Goal: Find contact information: Find contact information

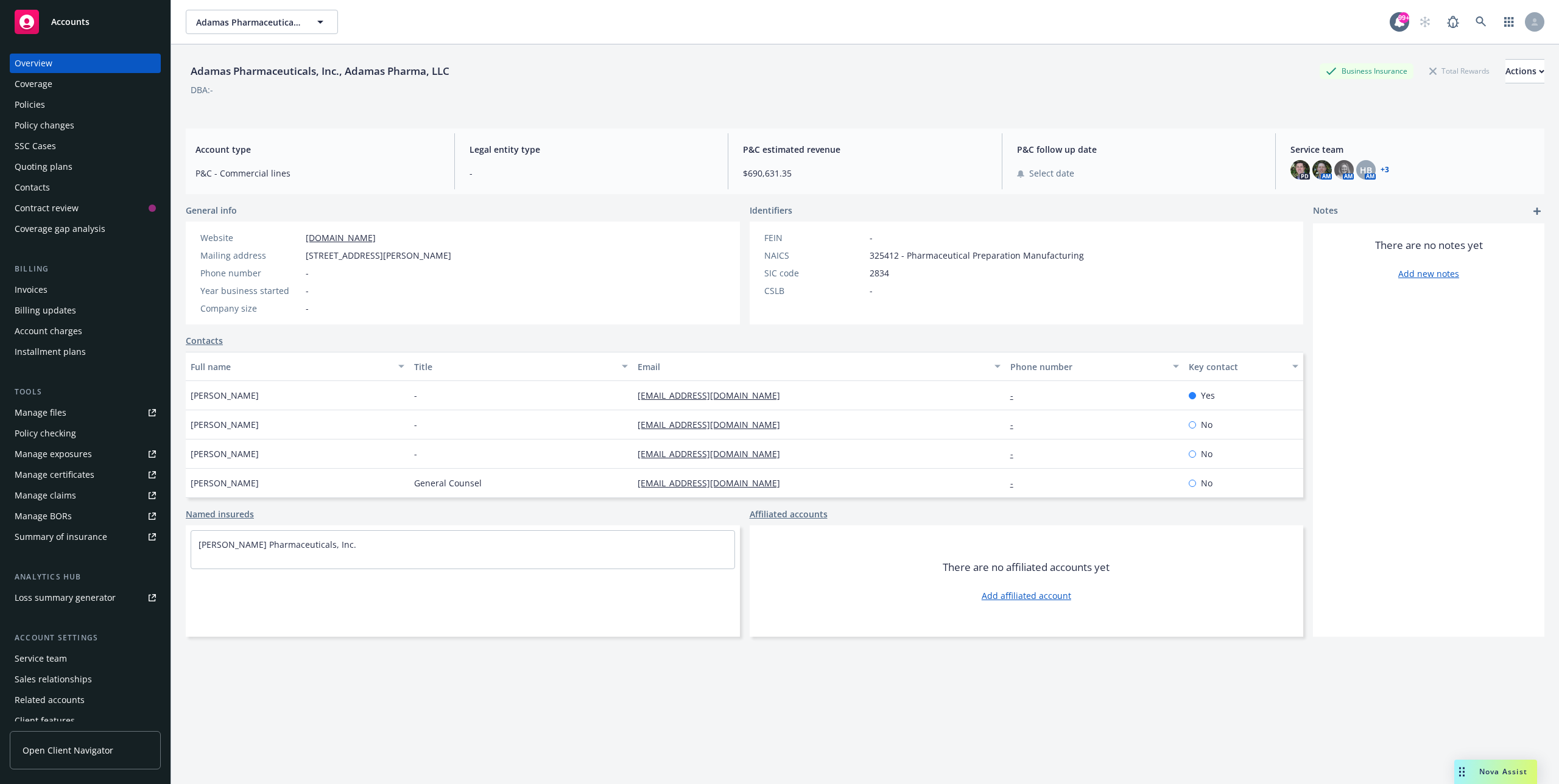
click at [60, 108] on div "Policies" at bounding box center [85, 105] width 142 height 20
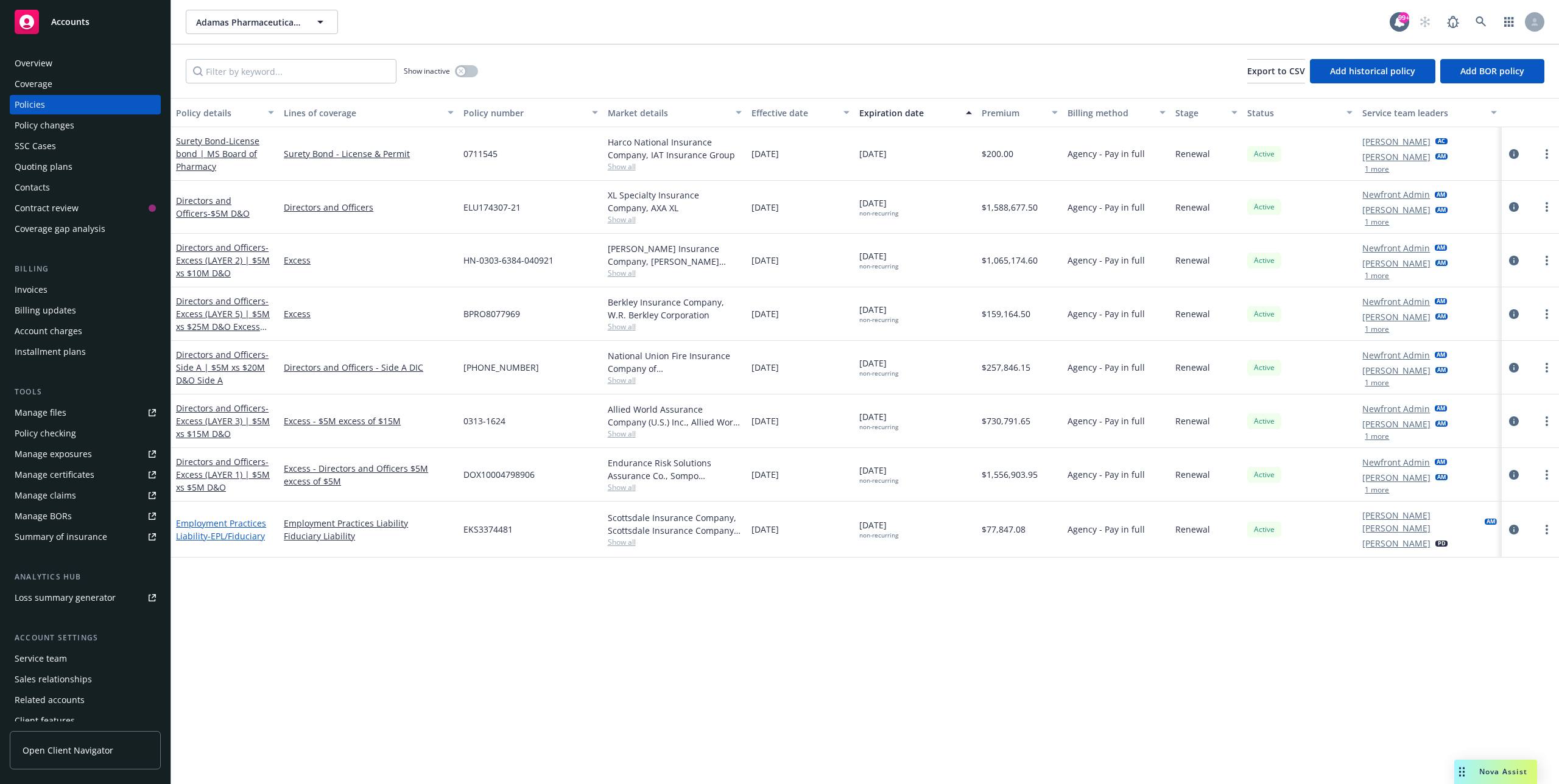
click at [234, 525] on link "Employment Practices Liability - EPL/Fiduciary" at bounding box center [220, 530] width 90 height 25
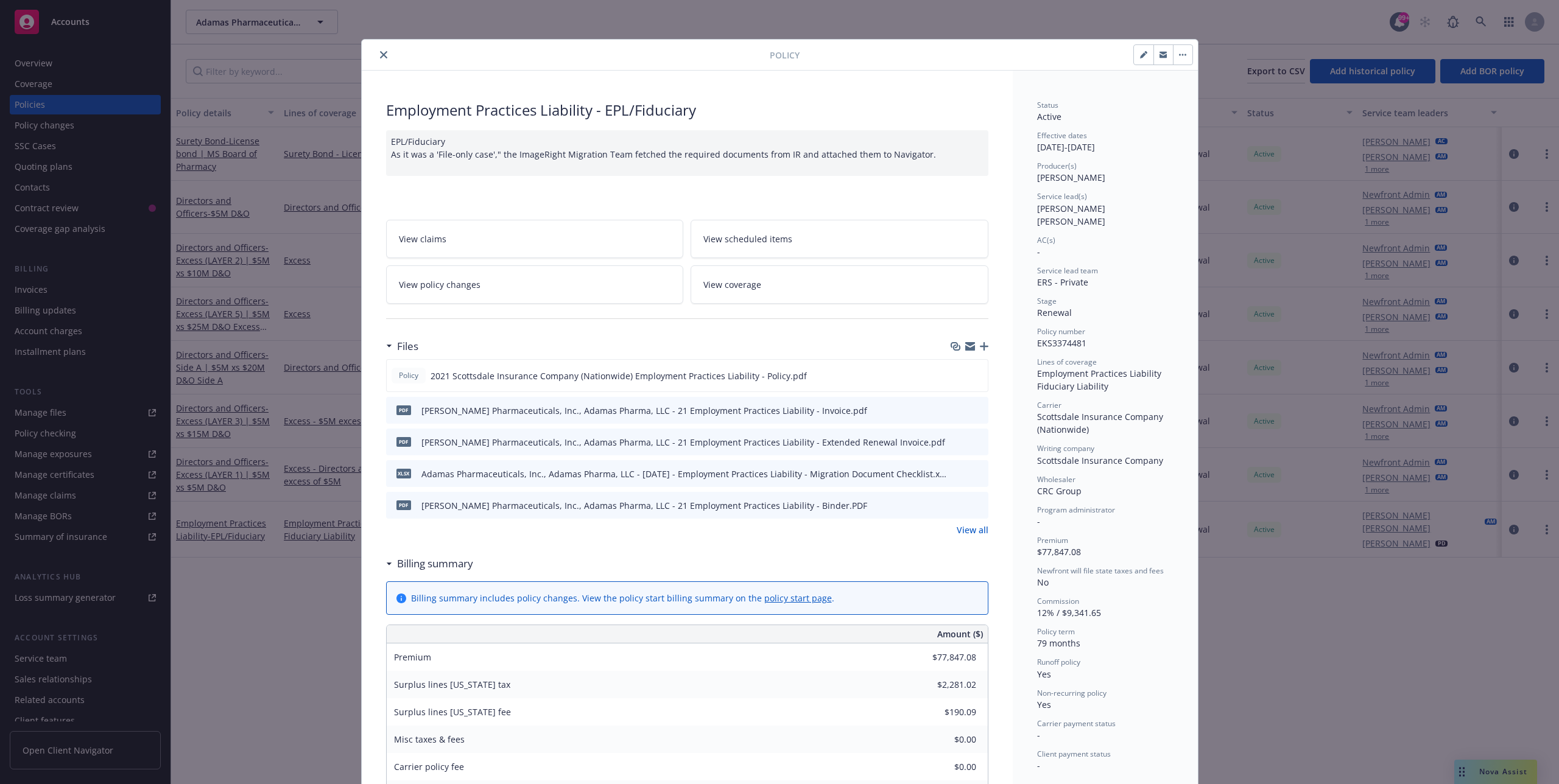
click at [1044, 177] on span "[PERSON_NAME]" at bounding box center [1071, 178] width 68 height 11
drag, startPoint x: 1044, startPoint y: 177, endPoint x: 1082, endPoint y: 177, distance: 38.0
click at [1082, 177] on span "[PERSON_NAME]" at bounding box center [1071, 178] width 68 height 11
copy span "[PERSON_NAME]"
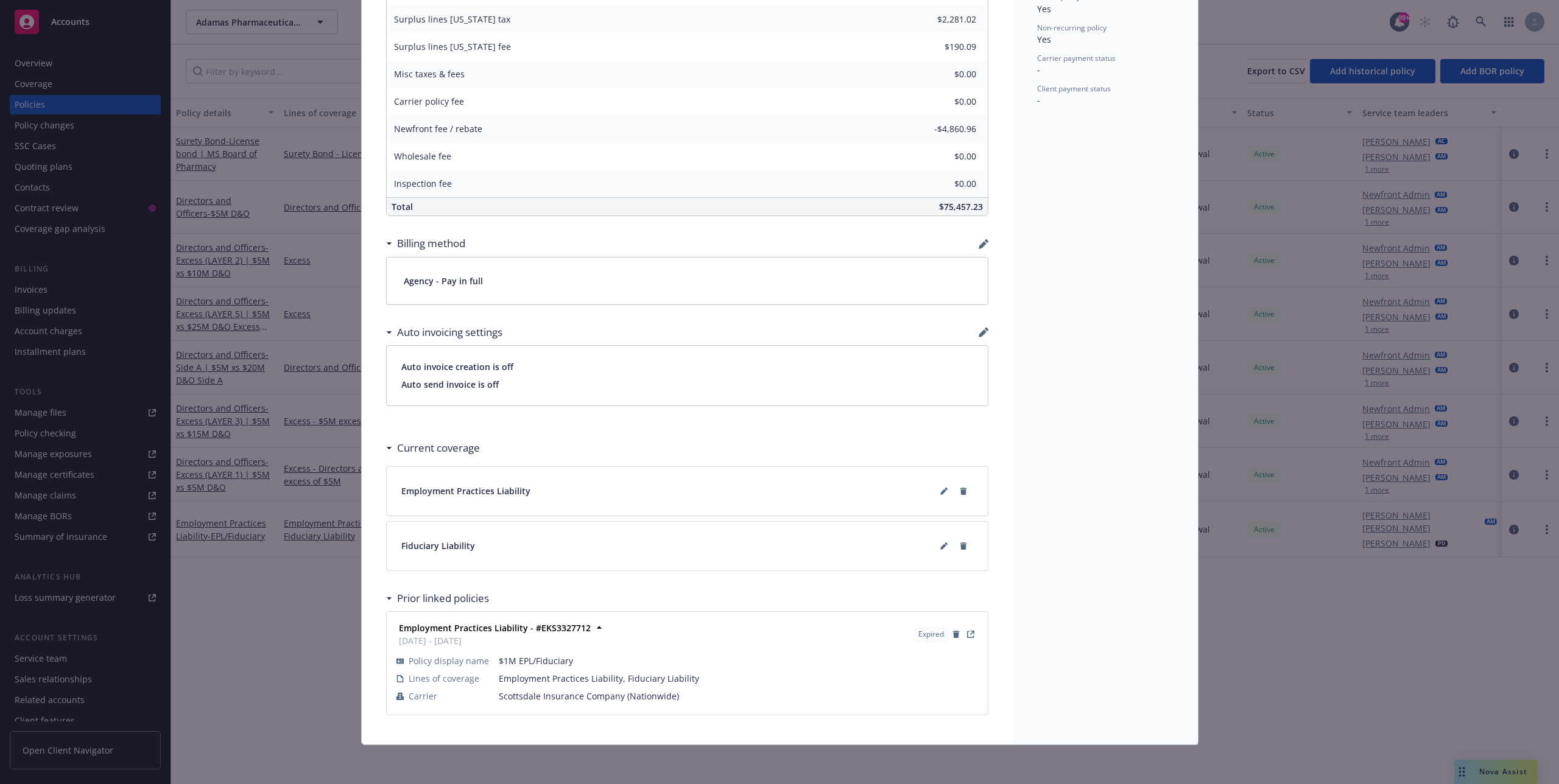
click at [442, 494] on span "Employment Practices Liability" at bounding box center [466, 491] width 129 height 13
click at [947, 490] on icon at bounding box center [944, 491] width 8 height 8
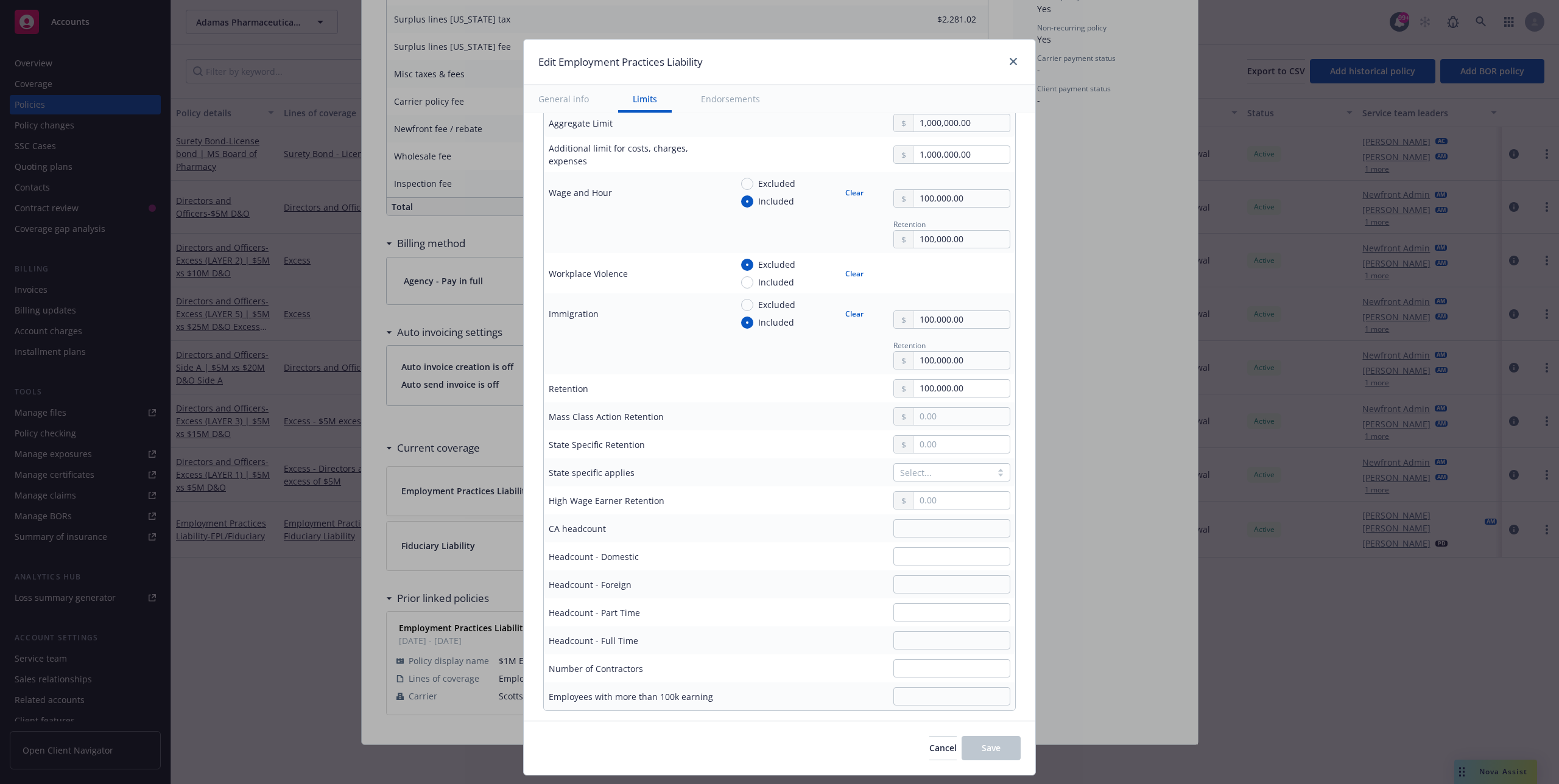
scroll to position [0, 0]
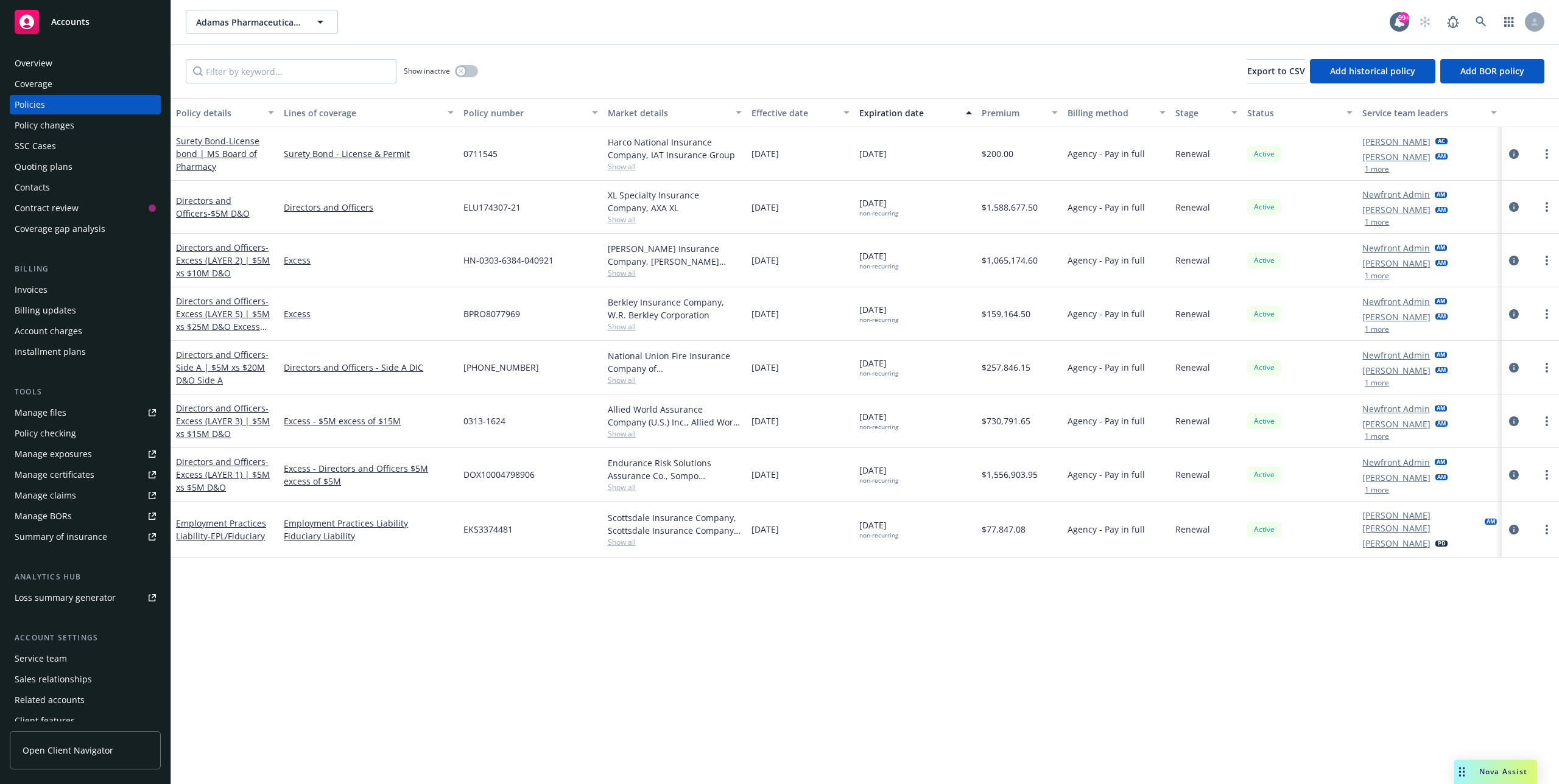
click at [1007, 68] on div "Show inactive Export to CSV Add historical policy Add BOR policy" at bounding box center [865, 71] width 1388 height 54
click at [234, 522] on link "Employment Practices Liability - EPL/Fiduciary" at bounding box center [220, 530] width 90 height 25
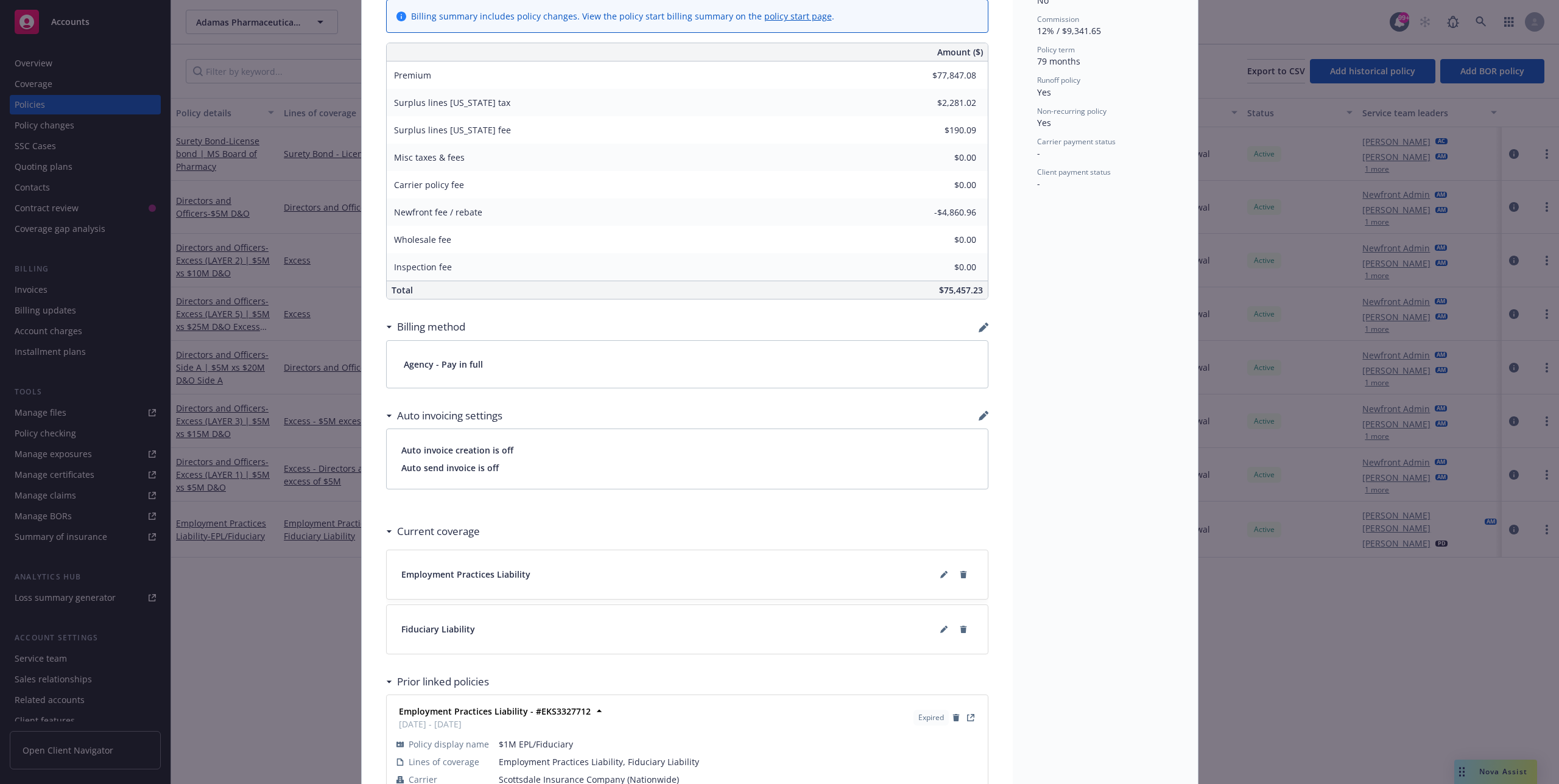
scroll to position [666, 0]
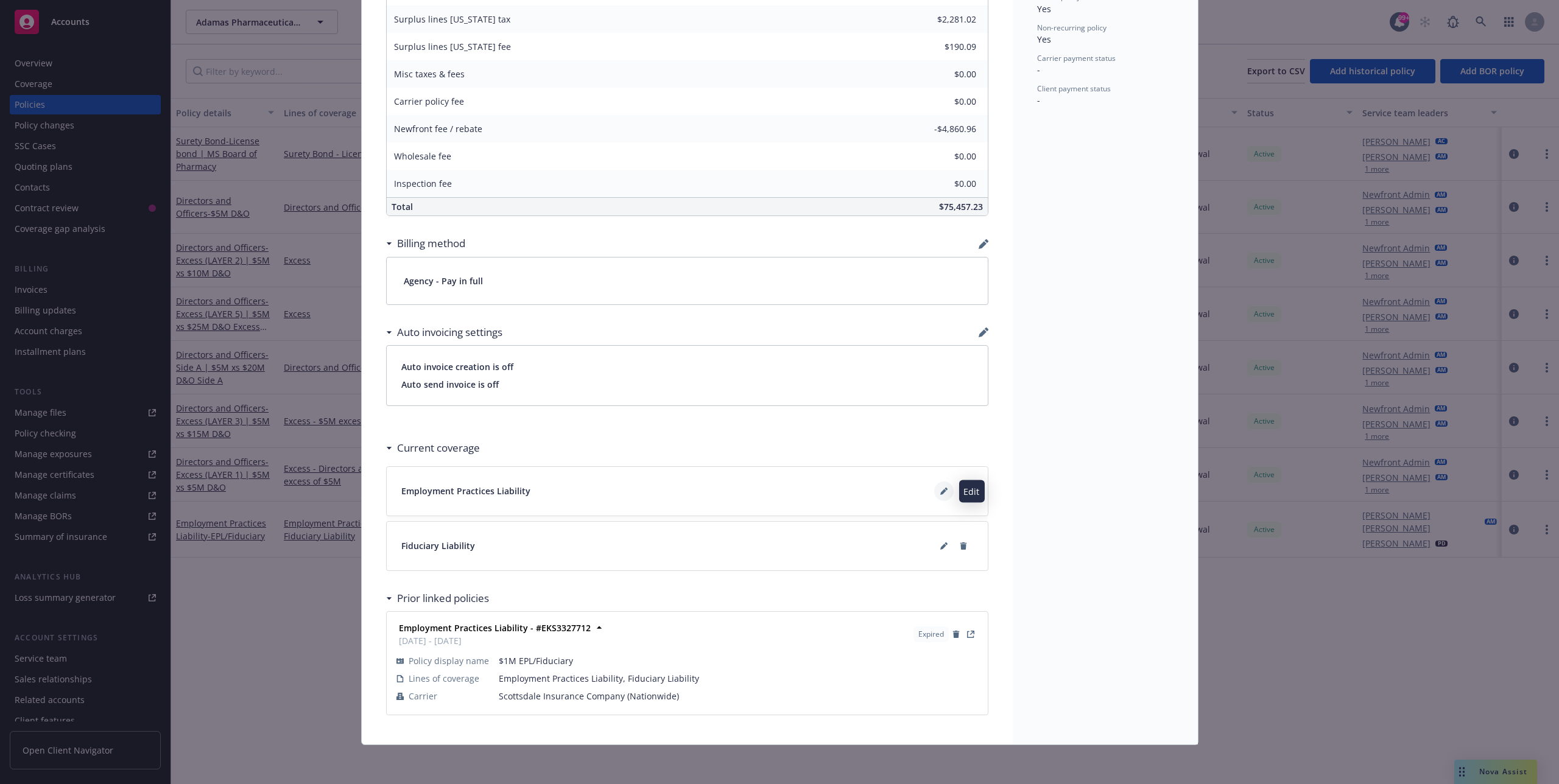
click at [942, 491] on icon at bounding box center [943, 492] width 6 height 6
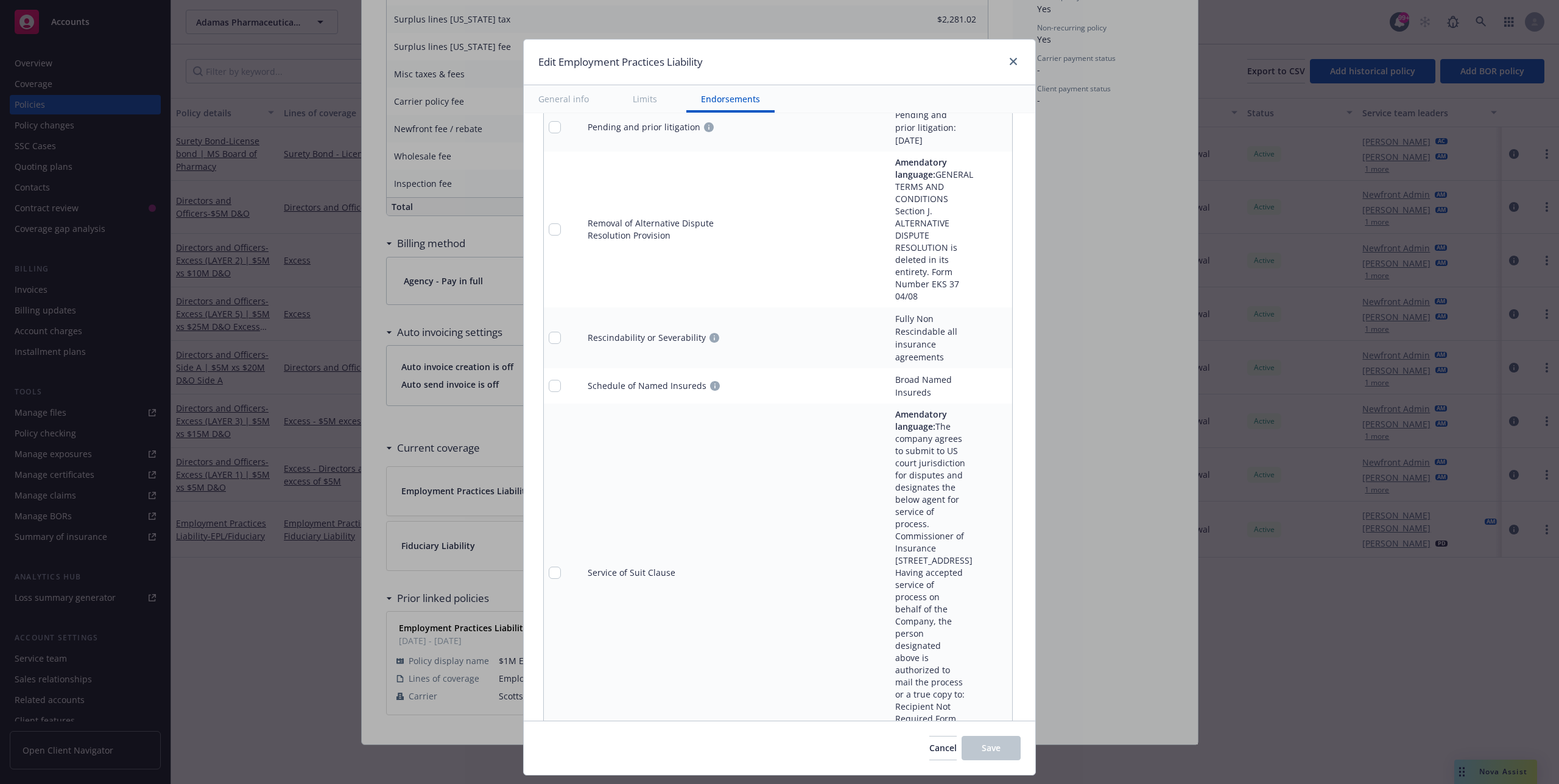
scroll to position [6946, 0]
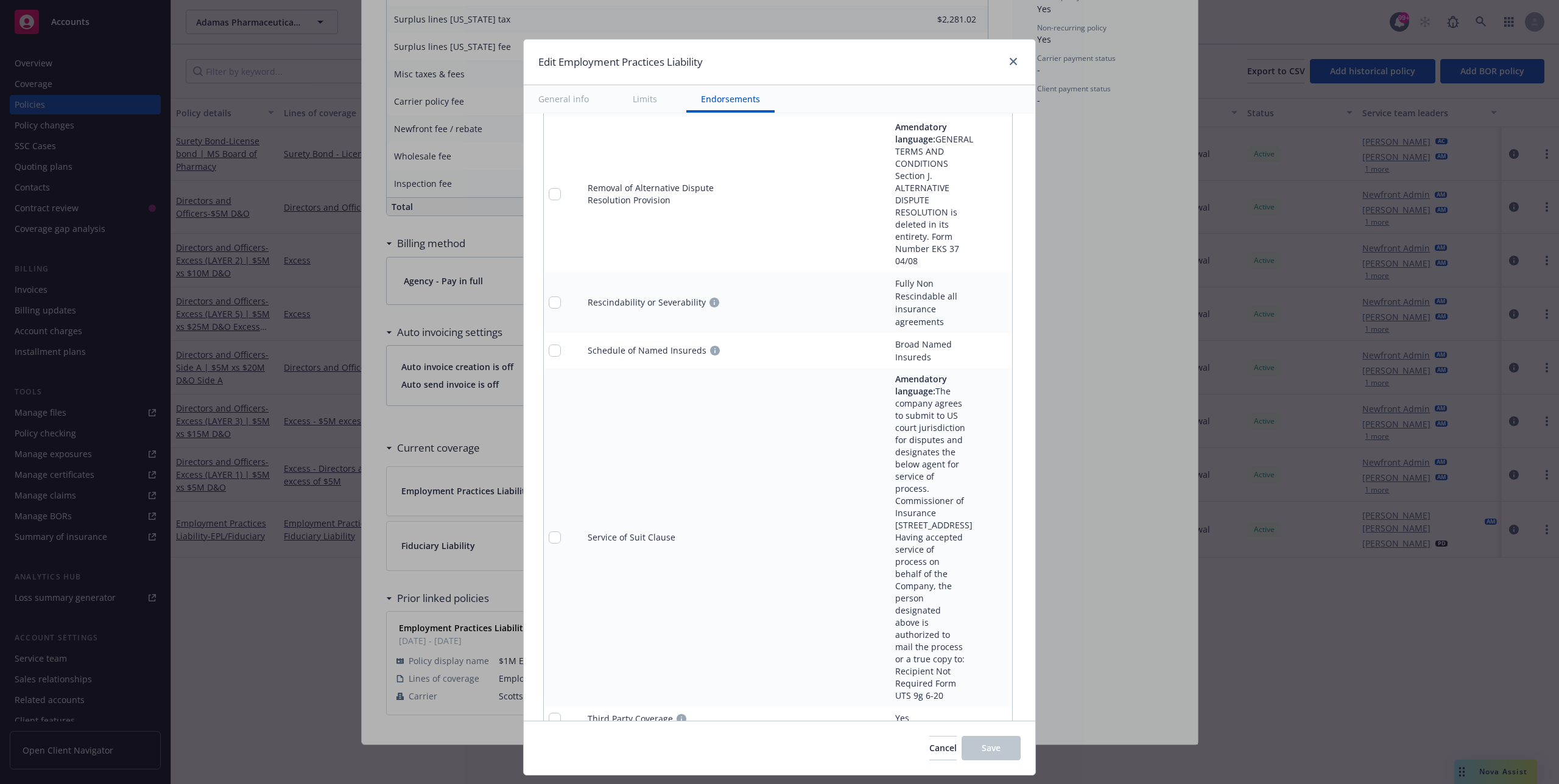
type textarea "x"
click at [1012, 64] on icon "close" at bounding box center [1014, 61] width 8 height 8
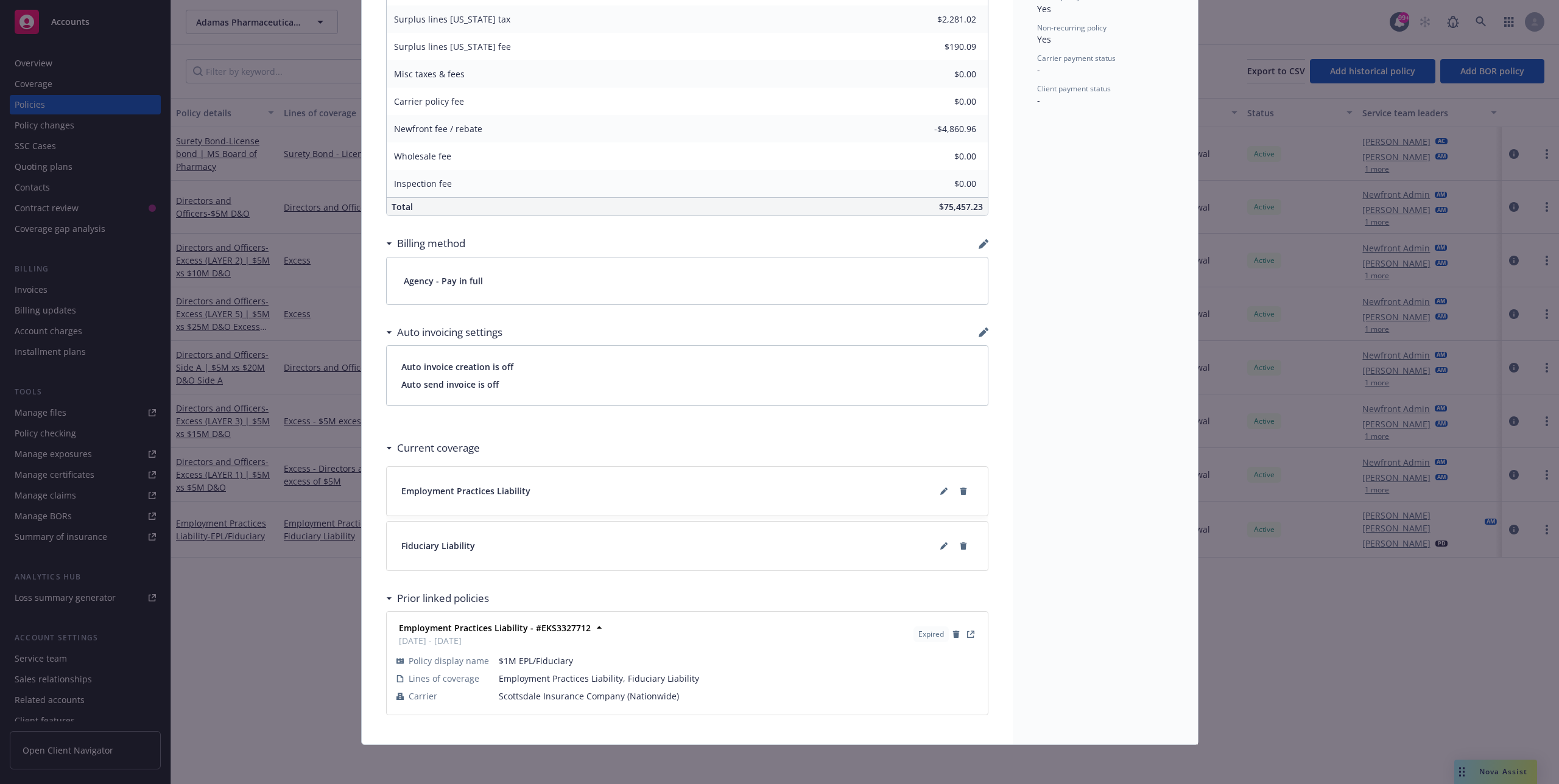
scroll to position [0, 0]
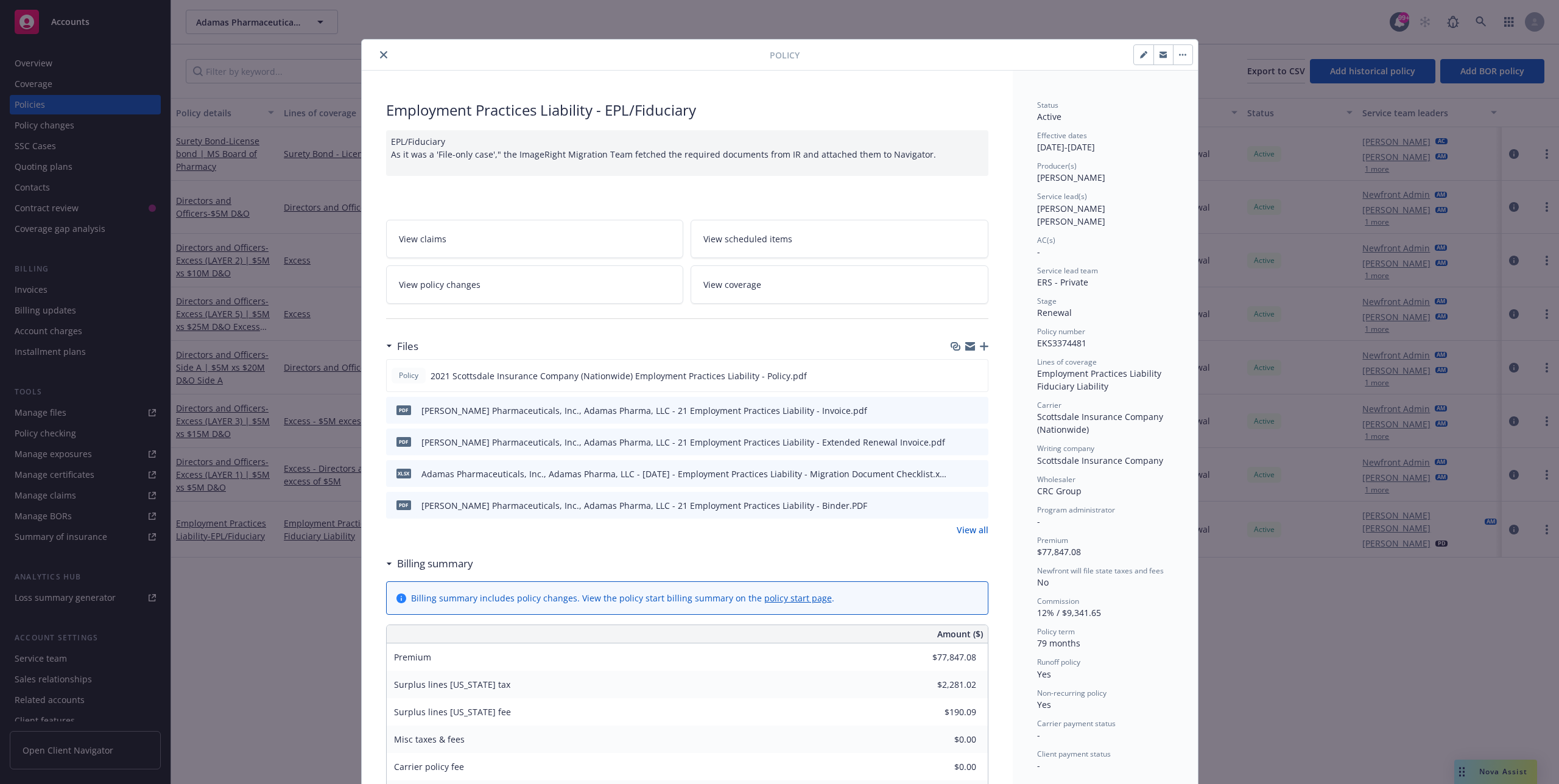
click at [934, 203] on div "Employment Practices Liability - EPL/Fiduciary EPL/Fiduciary As it was a 'File-…" at bounding box center [687, 741] width 651 height 1339
click at [1047, 212] on span "[PERSON_NAME] [PERSON_NAME]" at bounding box center [1072, 215] width 71 height 25
drag, startPoint x: 1047, startPoint y: 212, endPoint x: 1088, endPoint y: 212, distance: 41.0
click at [1088, 212] on div "Service lead(s) Mary Mark" at bounding box center [1105, 209] width 136 height 36
copy span "[PERSON_NAME] [PERSON_NAME]"
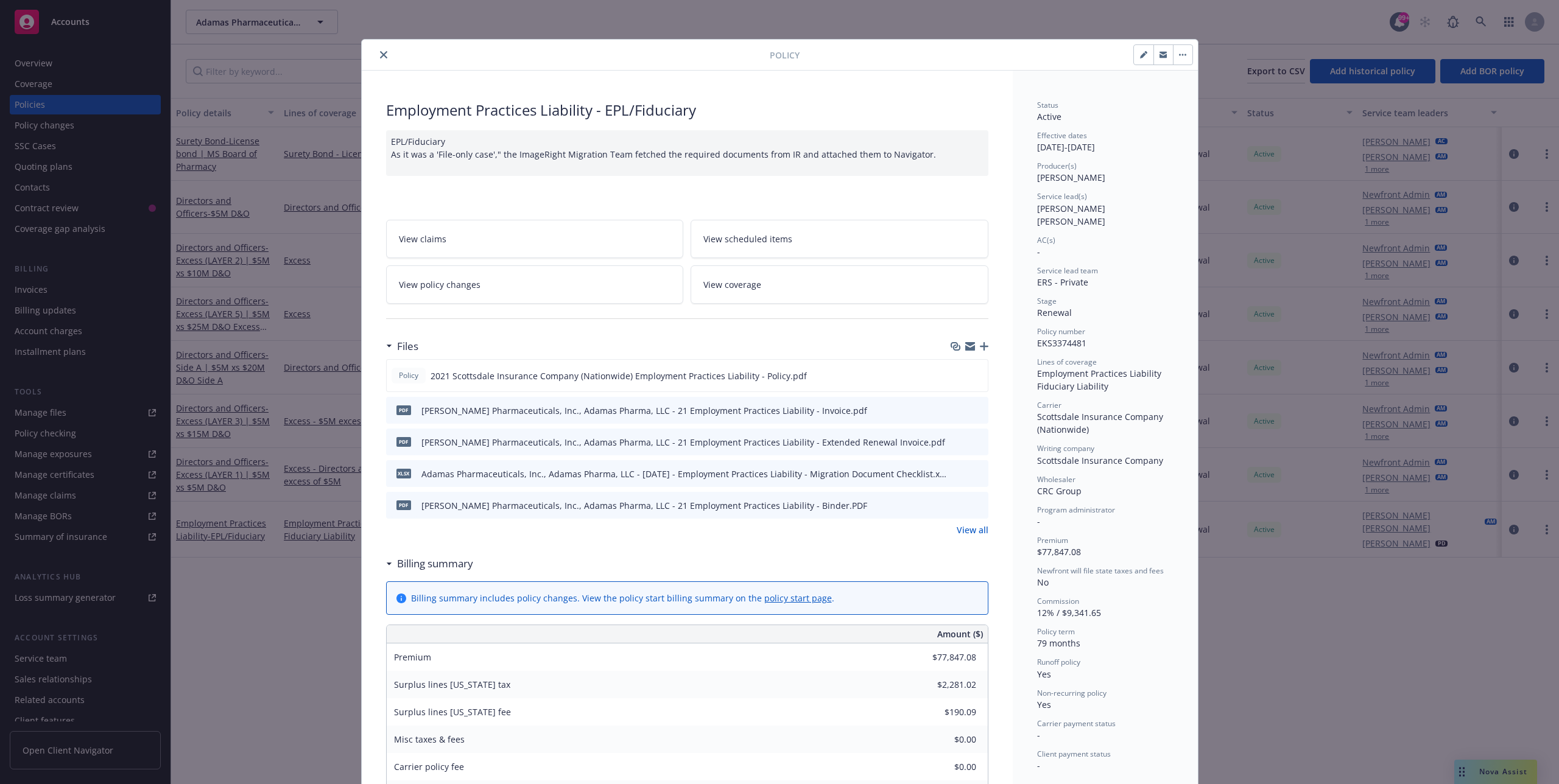
click at [1045, 178] on span "[PERSON_NAME]" at bounding box center [1071, 178] width 68 height 11
drag, startPoint x: 1045, startPoint y: 178, endPoint x: 1083, endPoint y: 178, distance: 38.0
click at [1083, 178] on span "[PERSON_NAME]" at bounding box center [1071, 178] width 68 height 11
copy span "[PERSON_NAME]"
